Goal: Entertainment & Leisure: Consume media (video, audio)

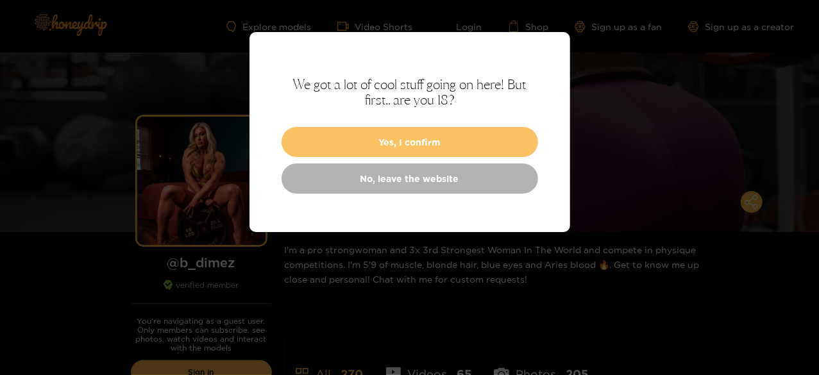
click at [426, 135] on button "Yes, I confirm" at bounding box center [410, 142] width 257 height 30
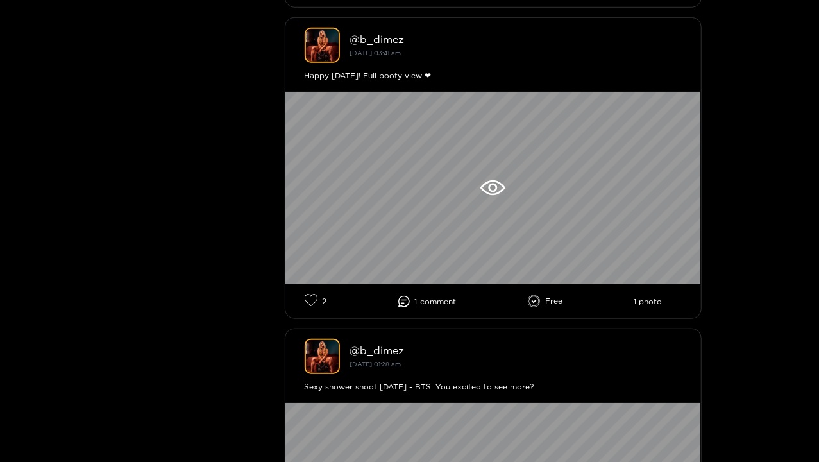
scroll to position [8657, 0]
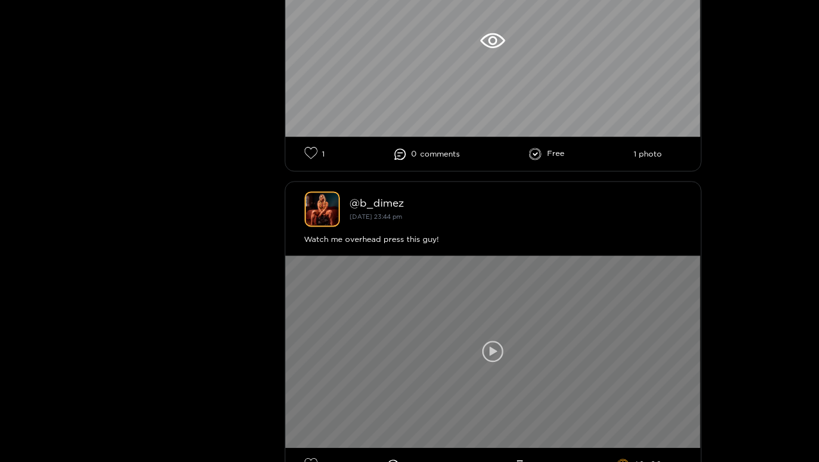
click at [462, 331] on div at bounding box center [493, 351] width 416 height 192
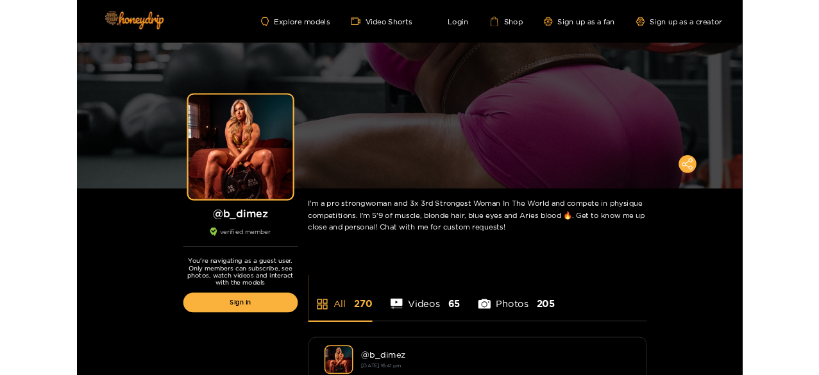
scroll to position [192, 0]
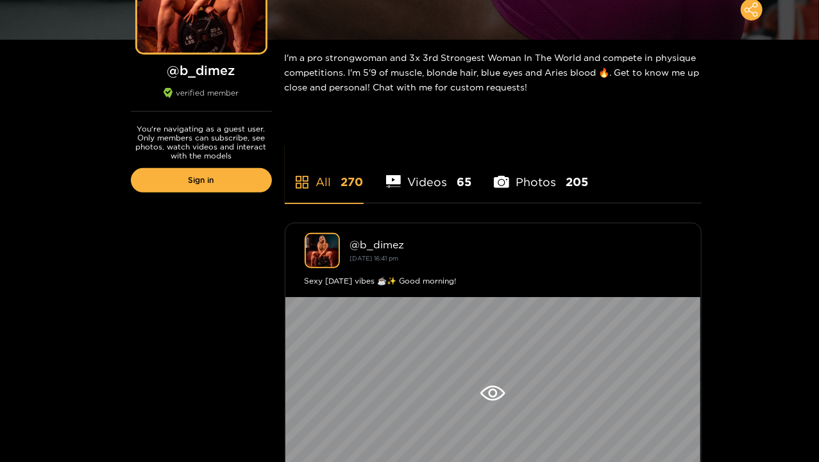
click at [386, 248] on div "@ b_dimez" at bounding box center [516, 245] width 332 height 12
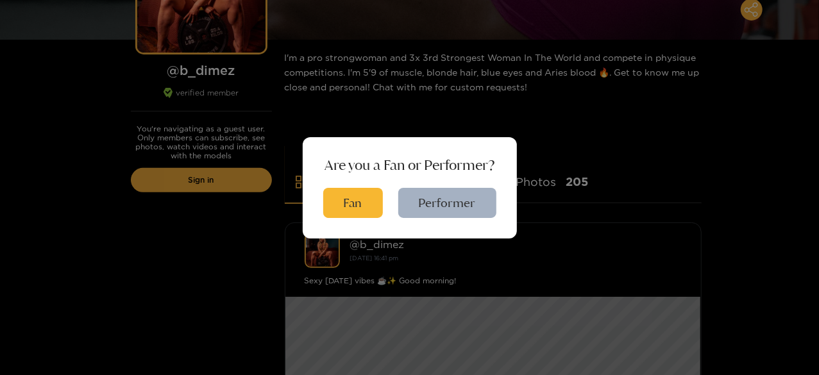
click at [505, 158] on div "Are you a Fan or Performer? Fan Performer" at bounding box center [410, 187] width 214 height 101
click at [558, 150] on div "Are you a Fan or Performer? Fan Performer" at bounding box center [409, 187] width 819 height 375
click at [589, 135] on div "Are you a Fan or Performer? Fan Performer" at bounding box center [409, 187] width 819 height 375
click at [367, 201] on button "Fan" at bounding box center [353, 203] width 60 height 30
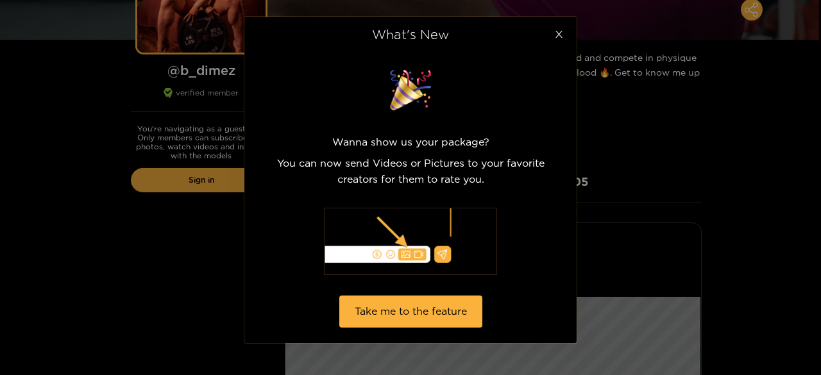
click at [562, 39] on icon "close" at bounding box center [559, 34] width 10 height 10
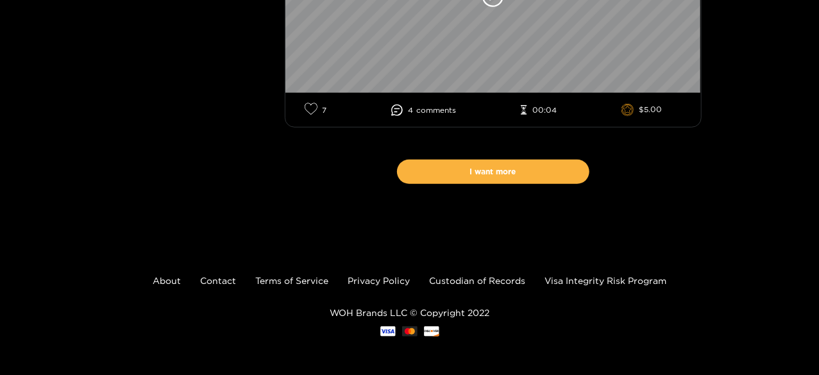
scroll to position [15113, 0]
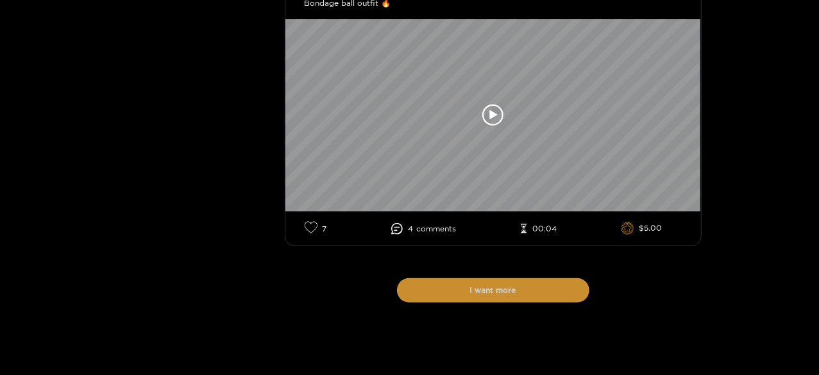
click at [499, 301] on button "I want more" at bounding box center [493, 290] width 192 height 24
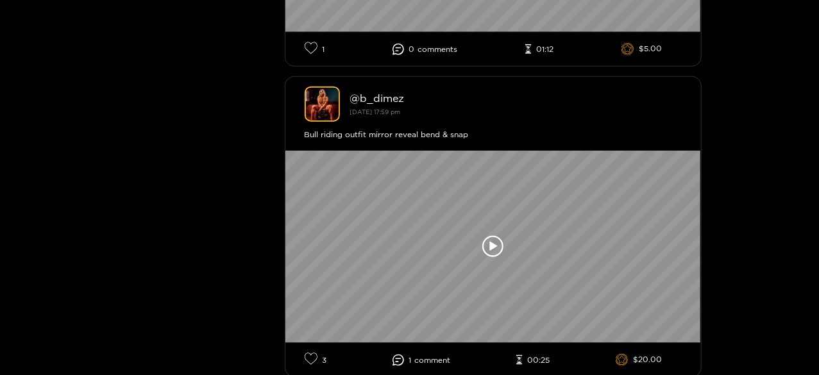
scroll to position [28067, 0]
